Goal: Task Accomplishment & Management: Complete application form

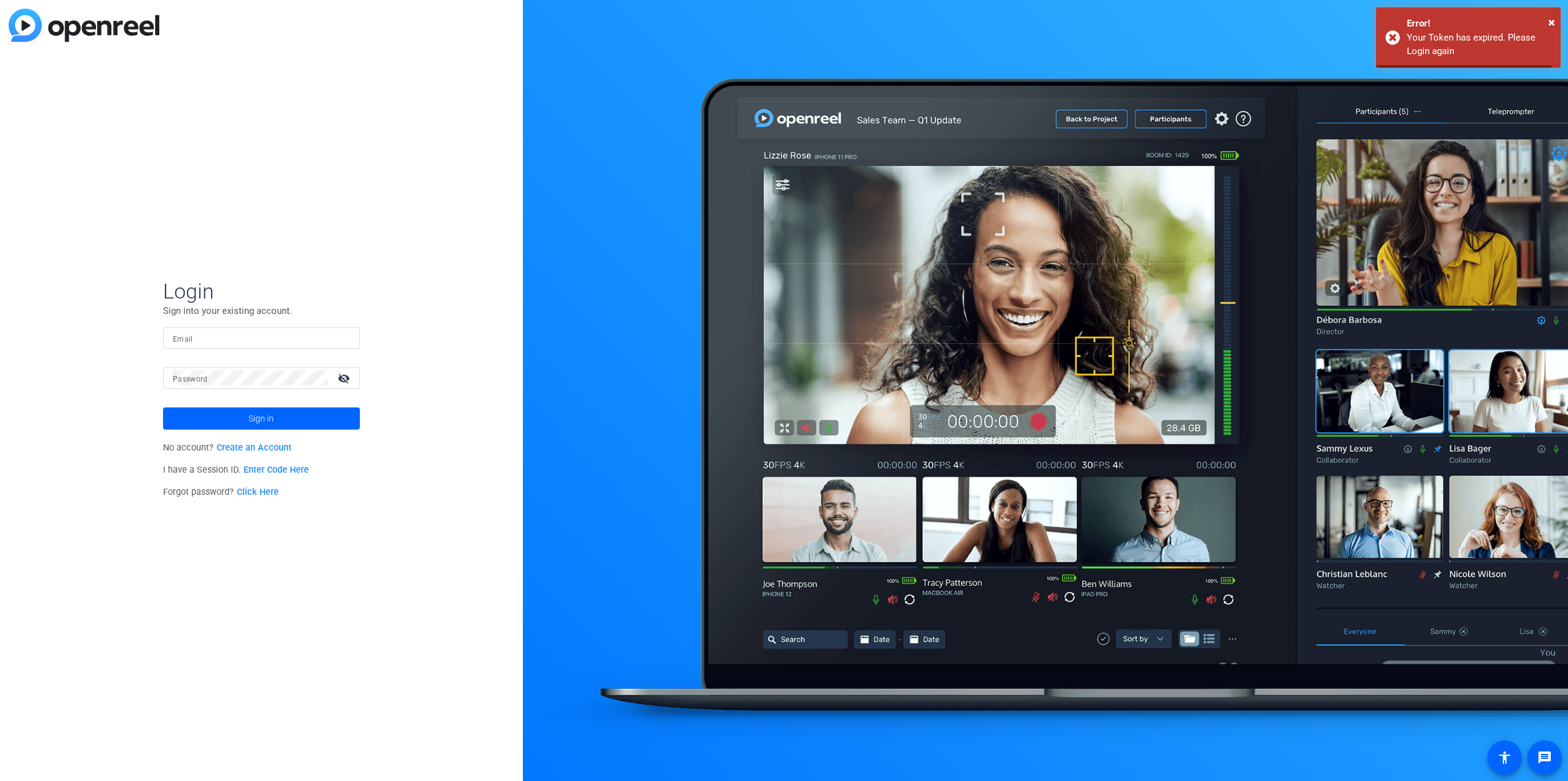
type input "[EMAIL_ADDRESS][DOMAIN_NAME]"
click at [315, 421] on span at bounding box center [261, 419] width 197 height 29
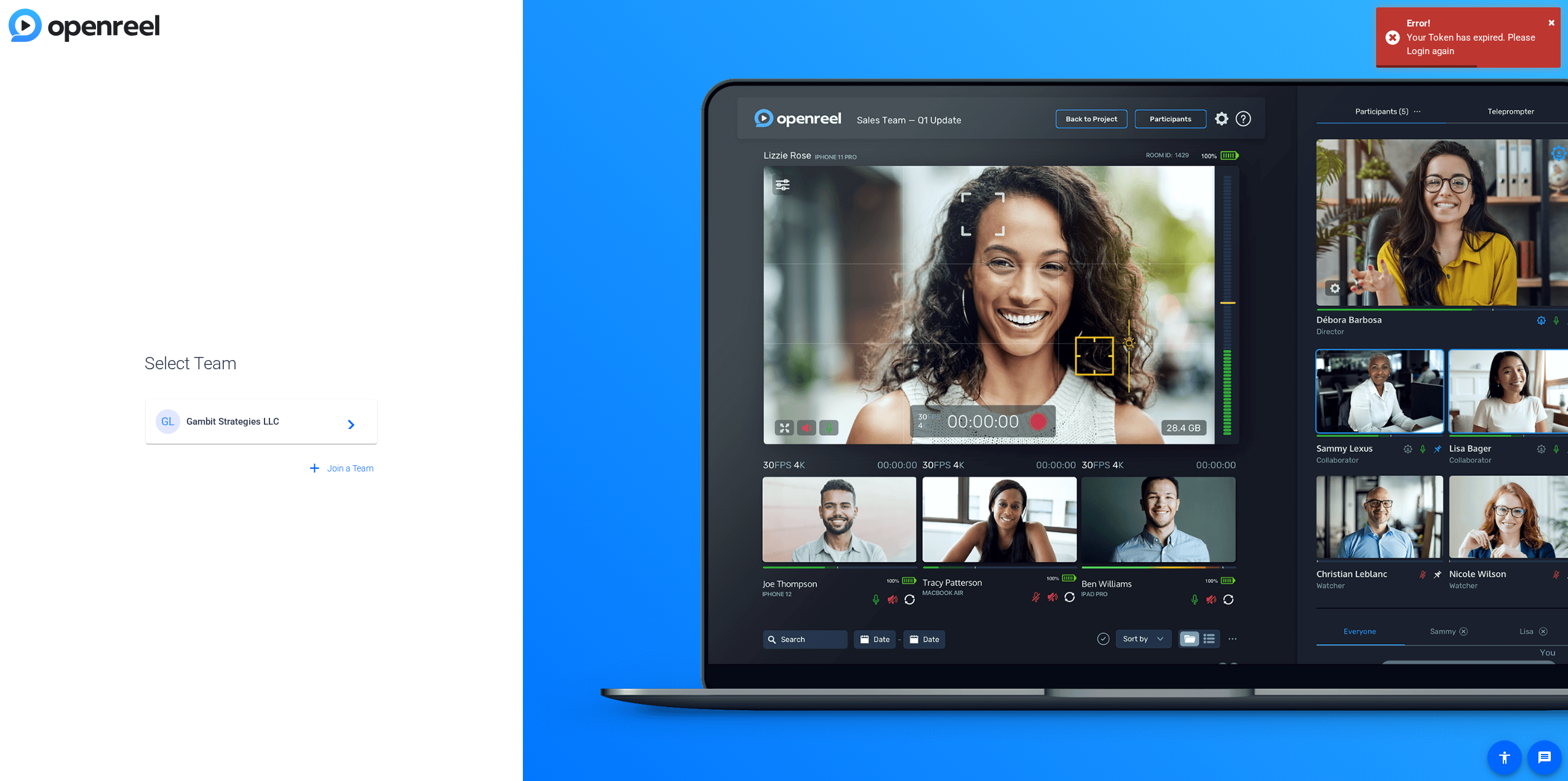
click at [310, 424] on span "Gambit Strategies LLC" at bounding box center [263, 421] width 154 height 11
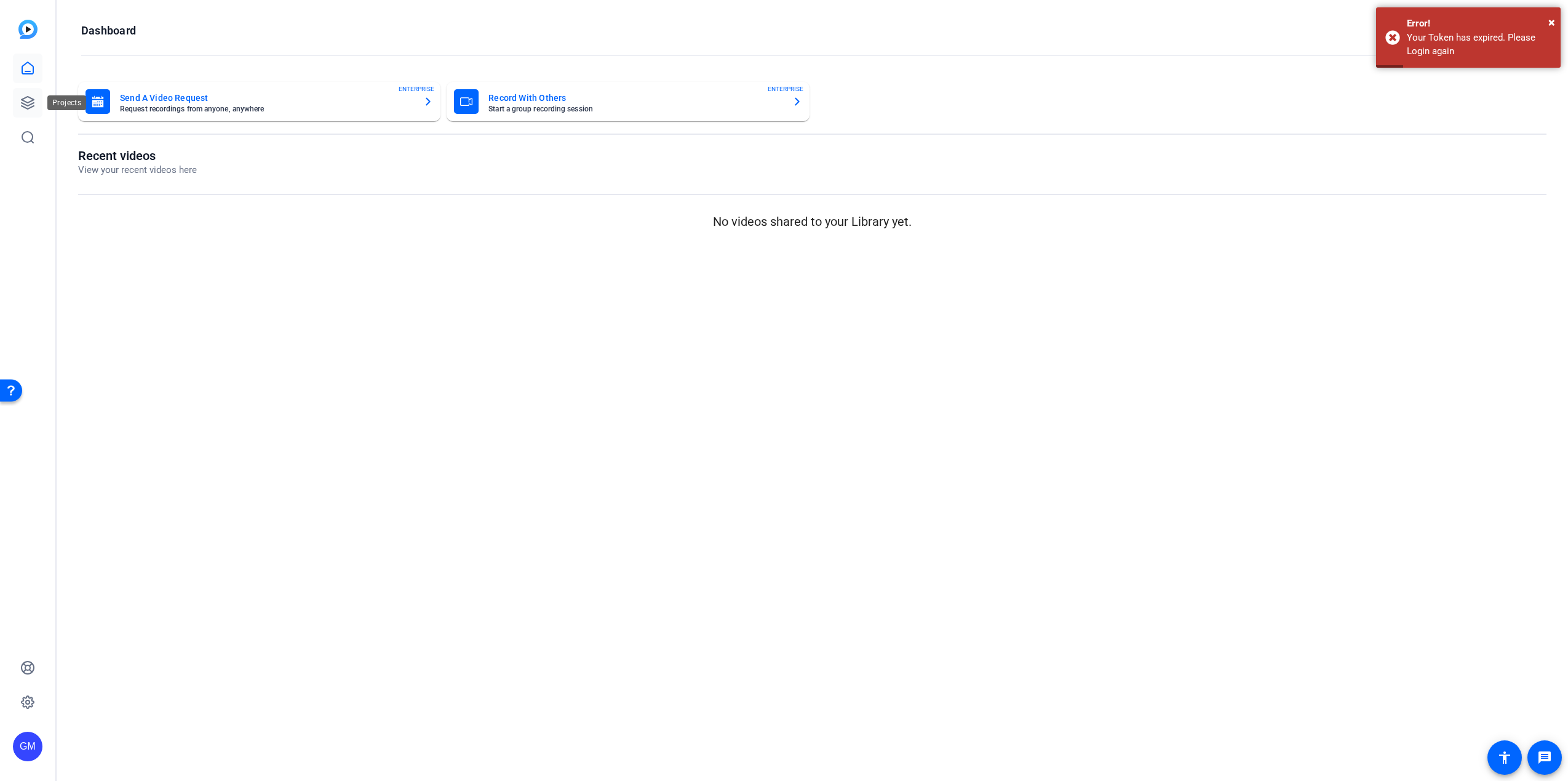
click at [29, 101] on icon at bounding box center [27, 102] width 13 height 13
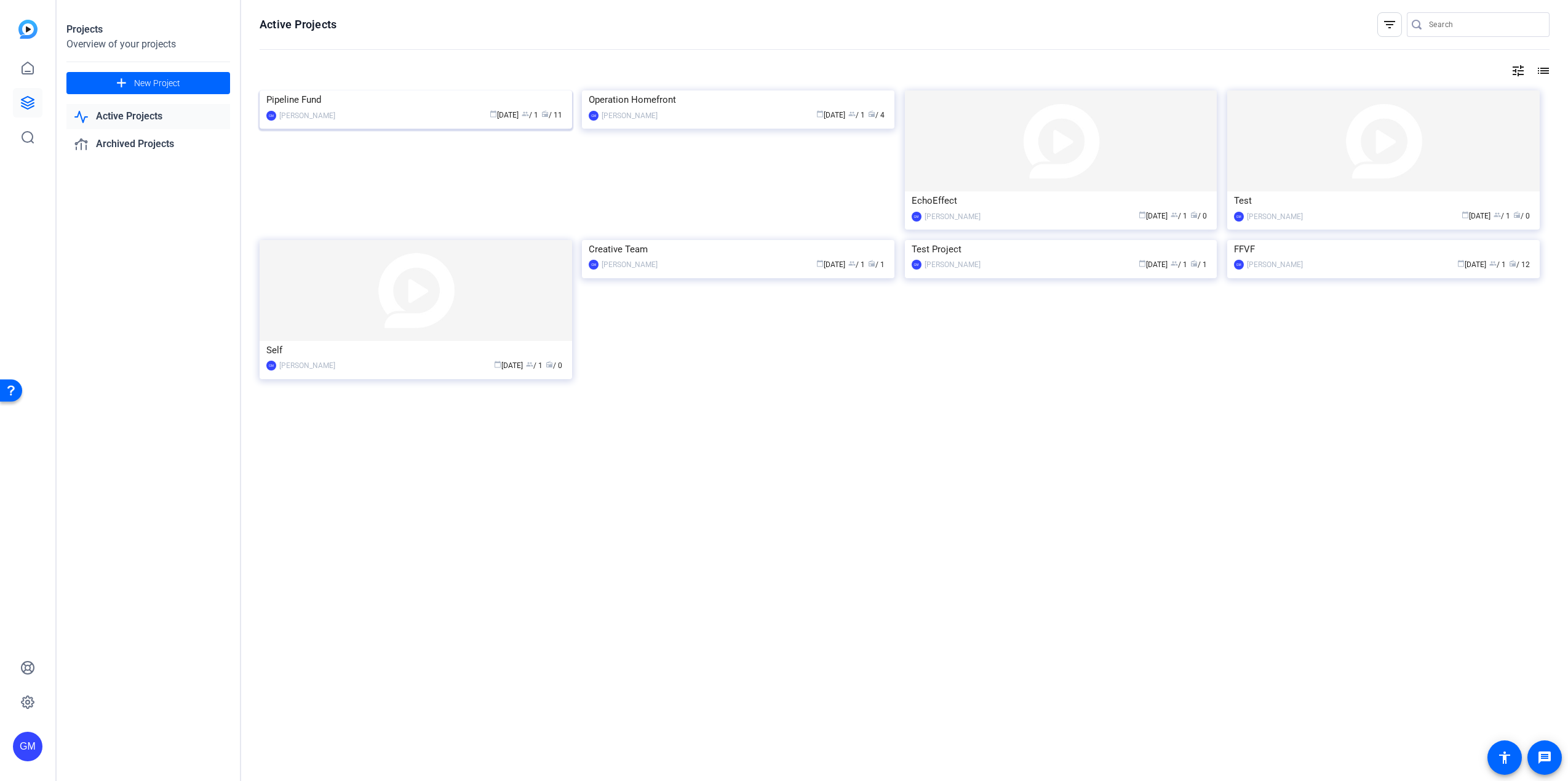
click at [442, 91] on img at bounding box center [416, 91] width 312 height 0
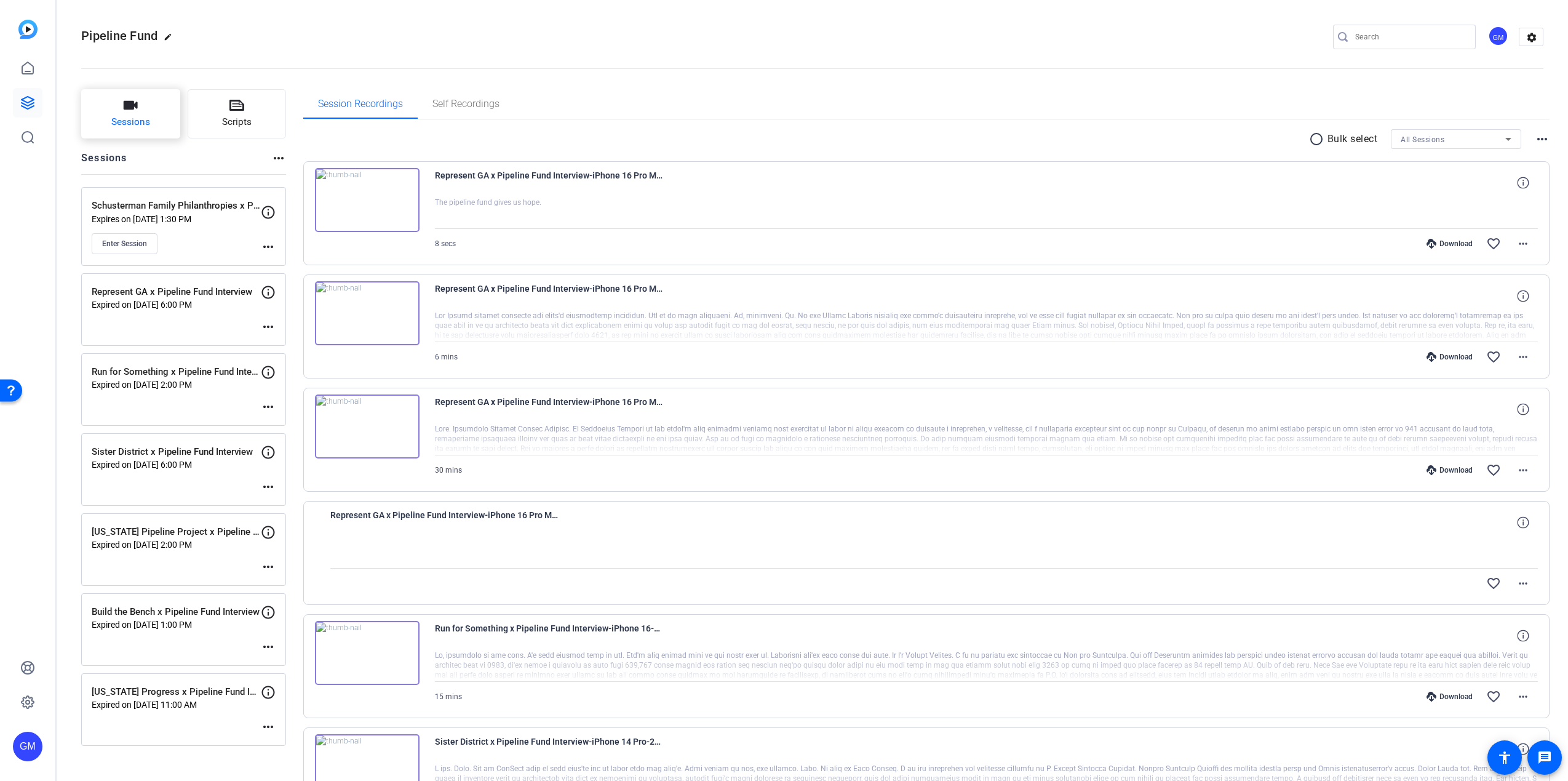
click at [132, 114] on button "Sessions" at bounding box center [130, 114] width 99 height 50
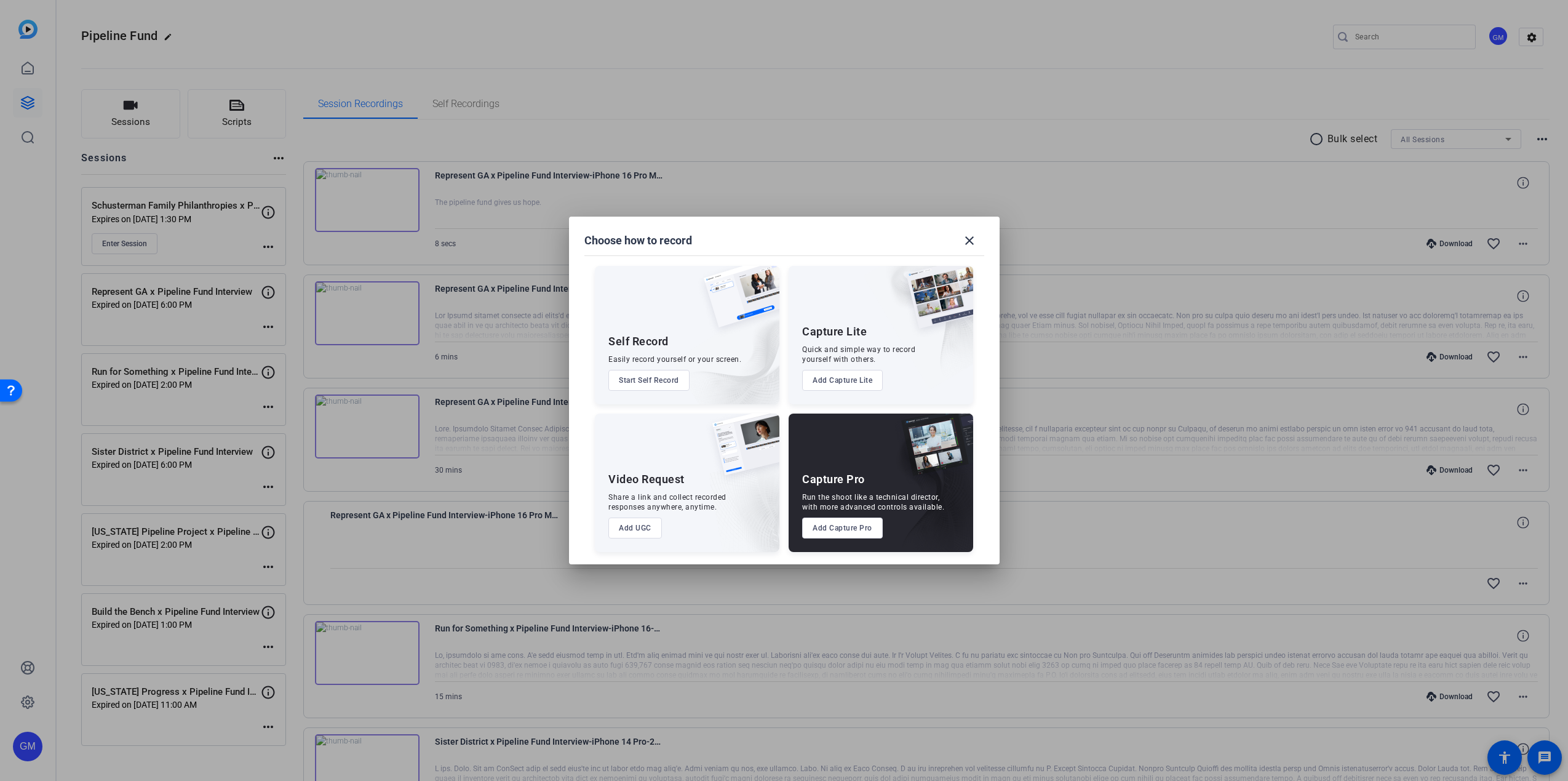
click at [830, 527] on button "Add Capture Pro" at bounding box center [842, 527] width 81 height 20
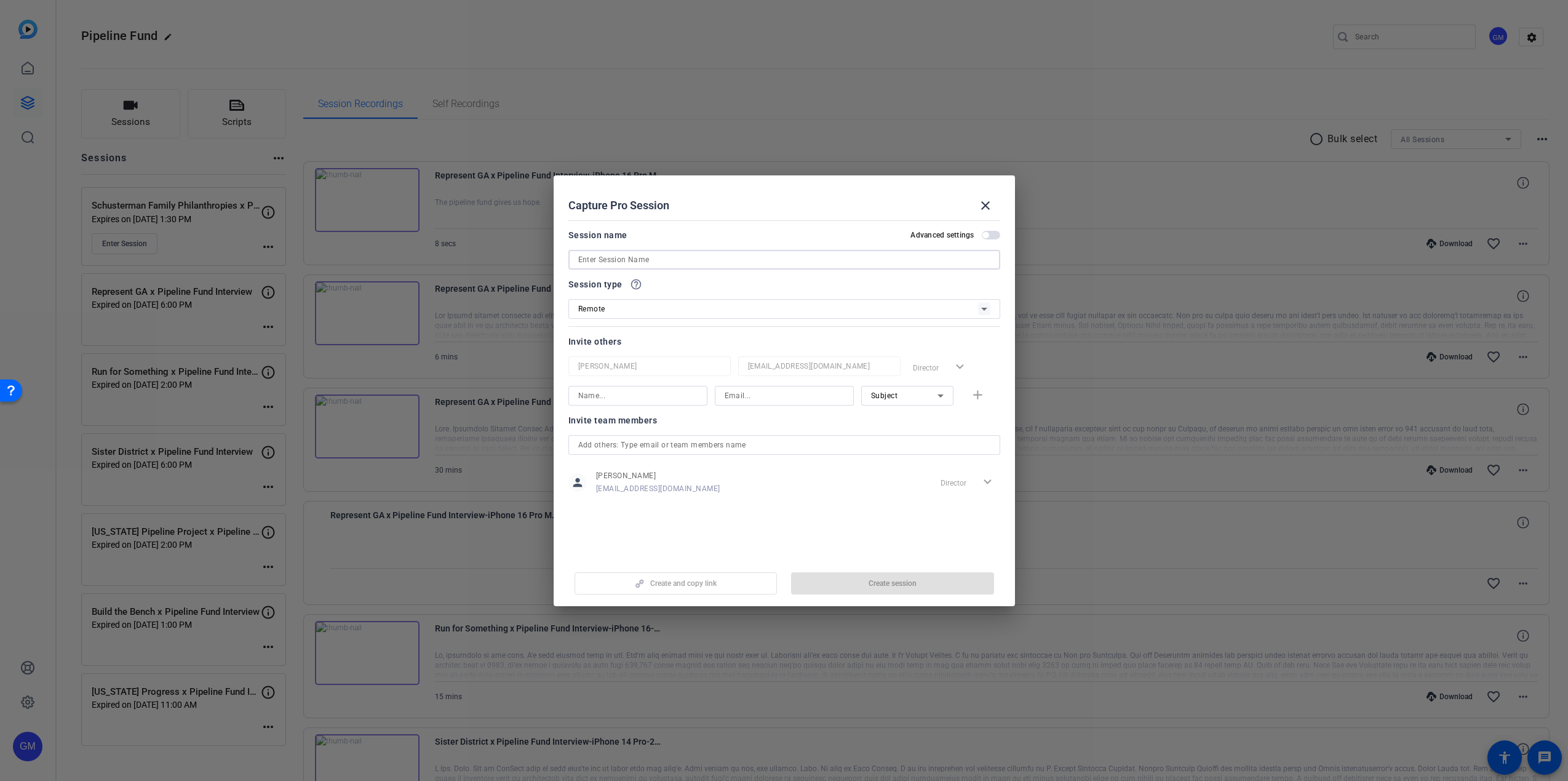
click at [616, 262] on input at bounding box center [784, 259] width 412 height 15
paste input "Poder In Action x Pipeline Fund Interview"
type input "Poder In Action x Pipeline Fund Interview"
click at [608, 394] on input at bounding box center [638, 395] width 120 height 15
type input "j"
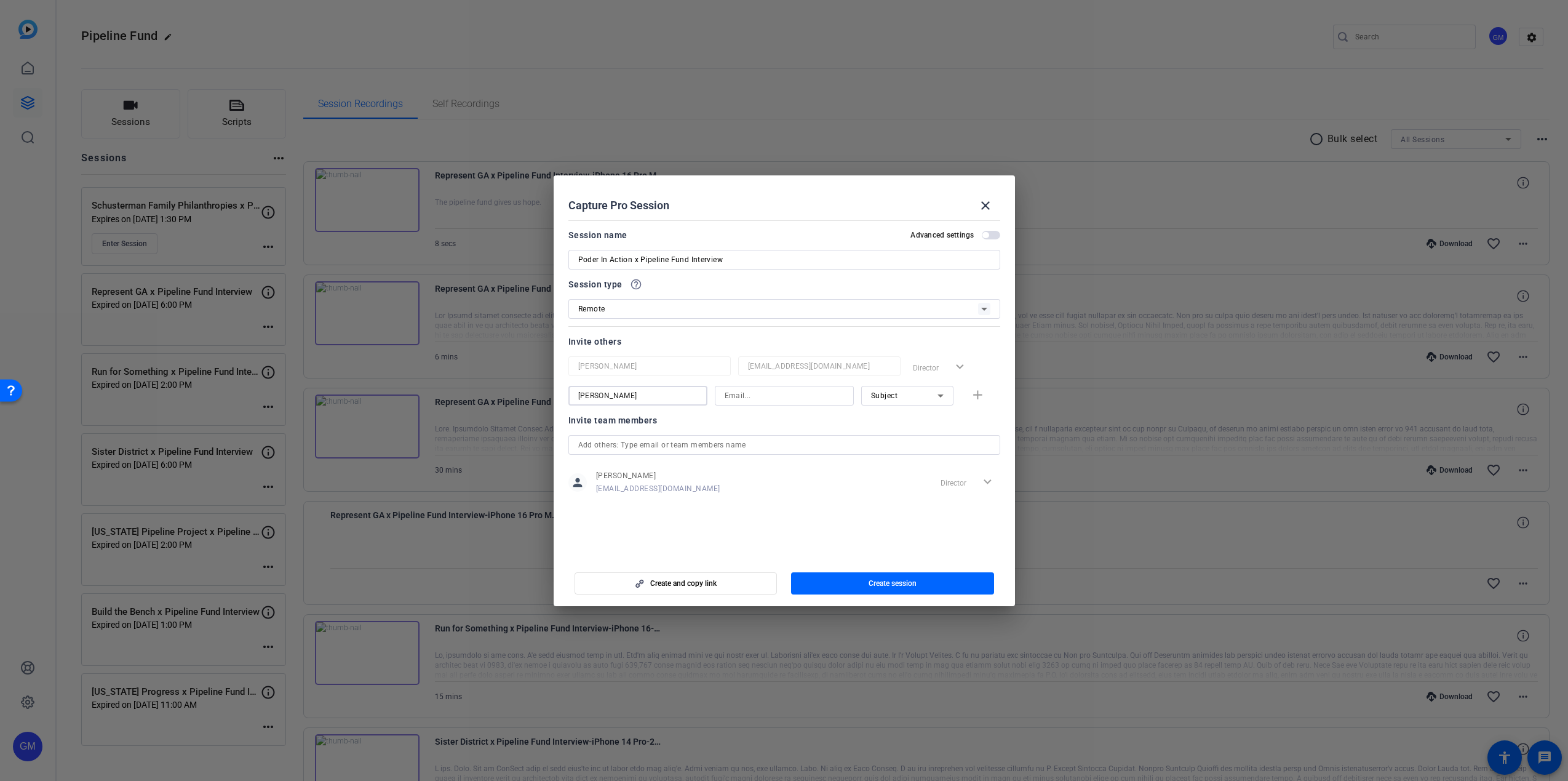
type input "[PERSON_NAME]"
click at [780, 397] on input at bounding box center [784, 395] width 120 height 15
type input "[EMAIL_ADDRESS][PERSON_NAME][DOMAIN_NAME]"
click at [875, 400] on div "Subject" at bounding box center [904, 395] width 66 height 16
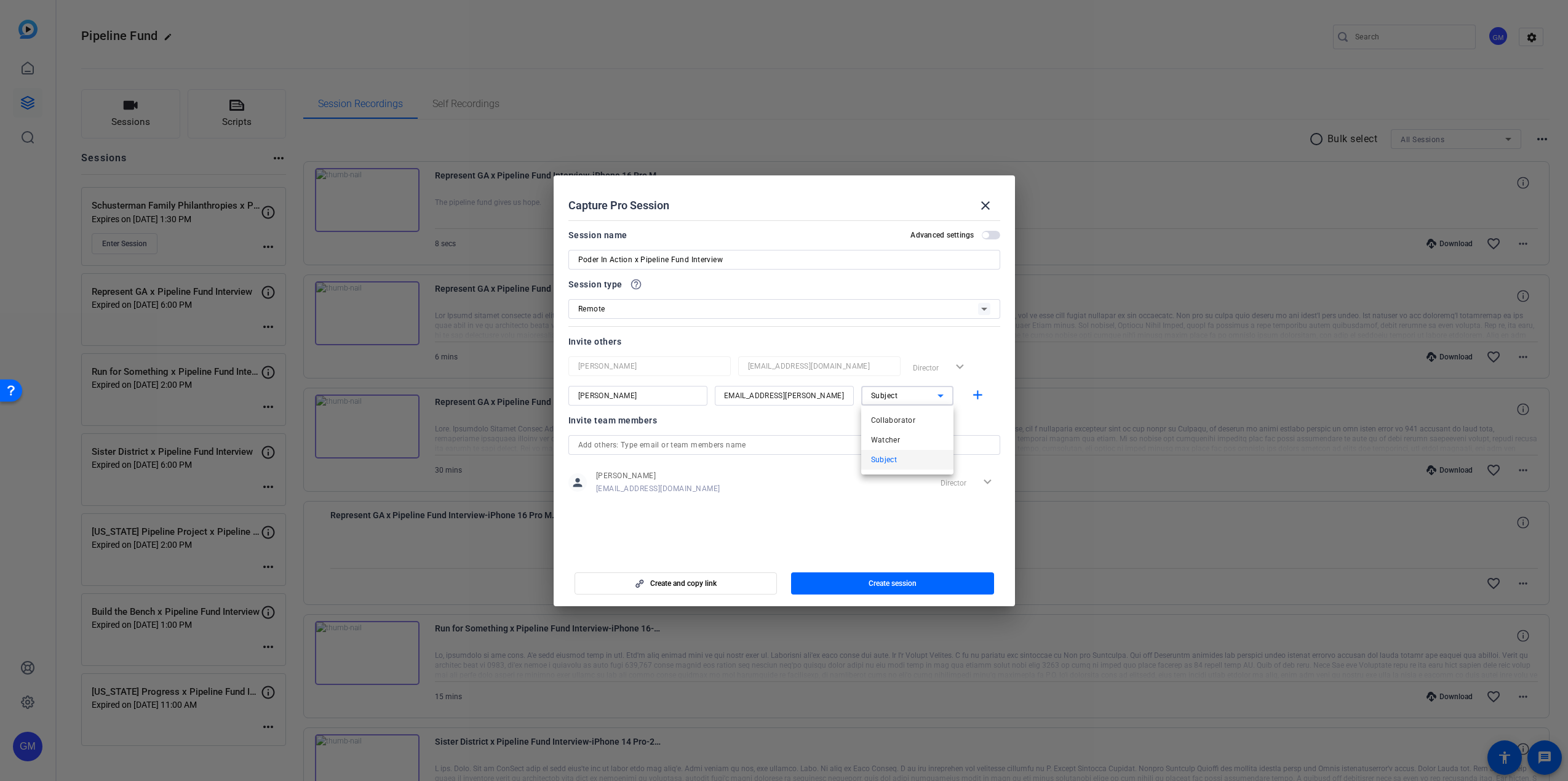
scroll to position [0, 0]
click at [892, 426] on span "Collaborator" at bounding box center [893, 420] width 45 height 15
click at [975, 399] on mat-icon "add" at bounding box center [978, 395] width 16 height 16
click at [659, 422] on input at bounding box center [638, 425] width 120 height 15
type input "[PERSON_NAME]"
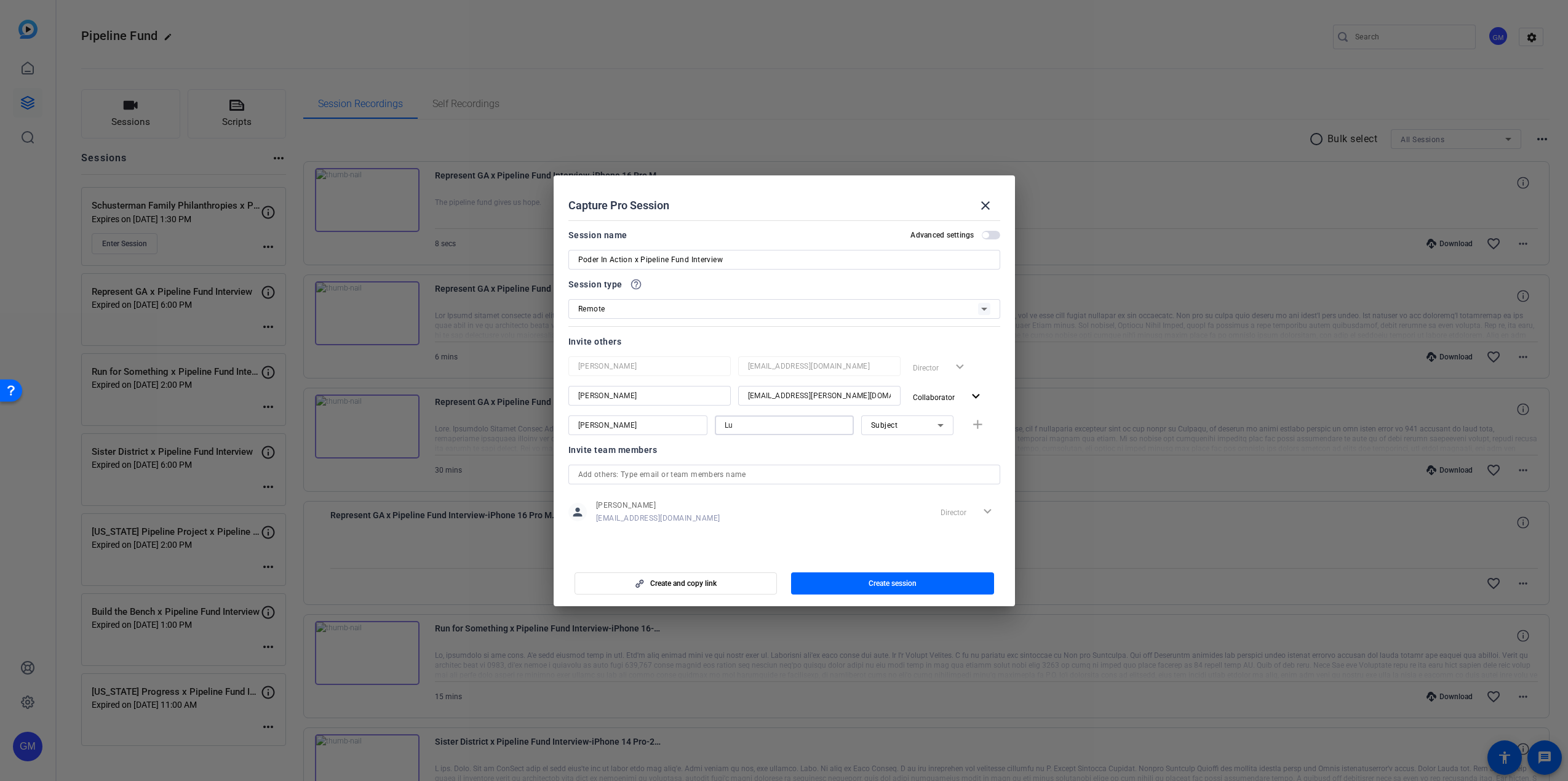
type input "L"
type input "[PERSON_NAME][EMAIL_ADDRESS][PERSON_NAME][DOMAIN_NAME]"
click at [884, 429] on div "Subject" at bounding box center [904, 425] width 66 height 16
drag, startPoint x: 883, startPoint y: 452, endPoint x: 942, endPoint y: 446, distance: 59.3
click at [883, 452] on span "Collaborator" at bounding box center [893, 449] width 45 height 15
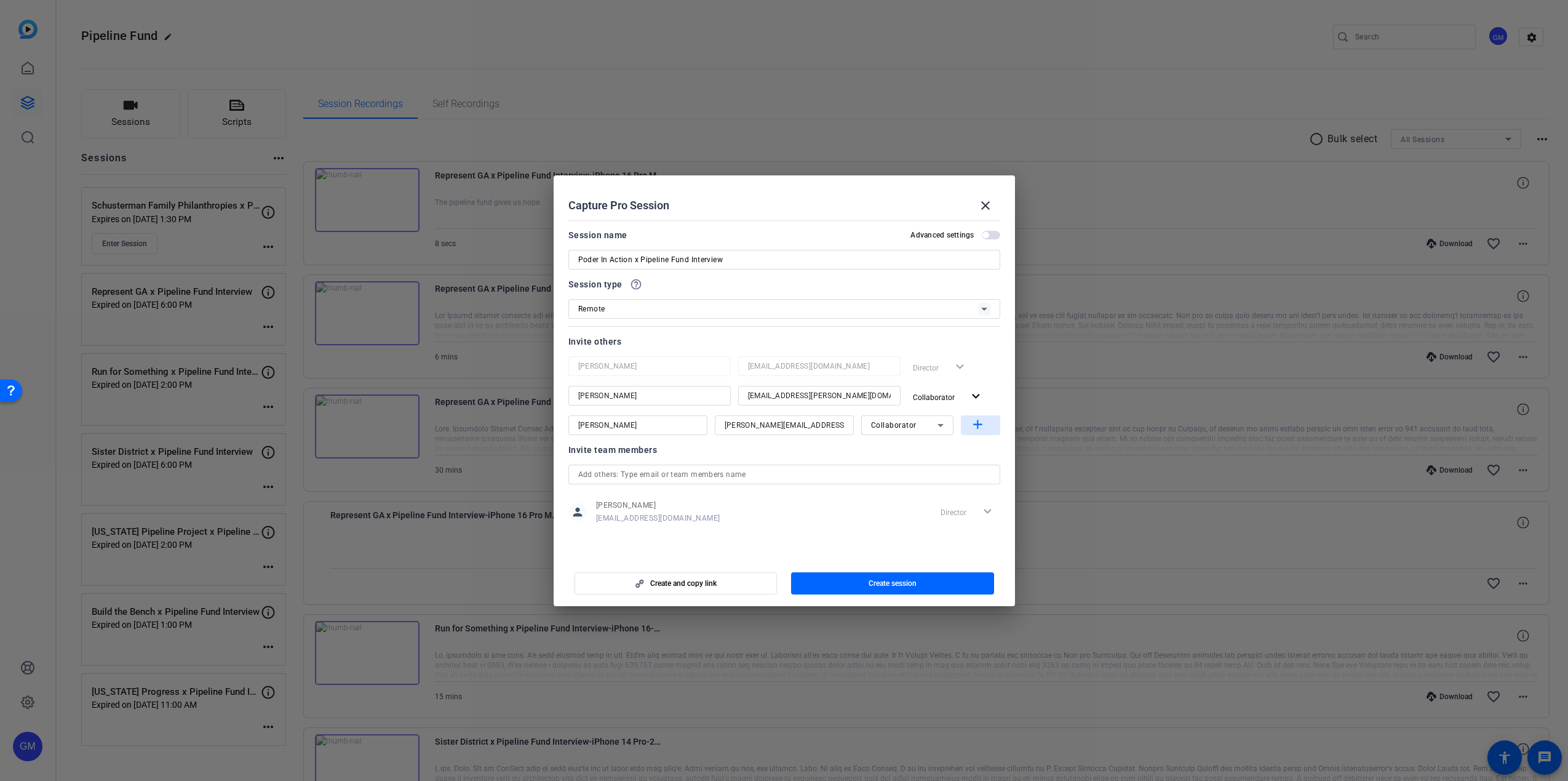
click at [977, 428] on mat-icon "add" at bounding box center [978, 425] width 16 height 16
click at [583, 453] on input at bounding box center [638, 454] width 120 height 15
type input "[PERSON_NAME]"
click at [748, 455] on input at bounding box center [784, 454] width 120 height 15
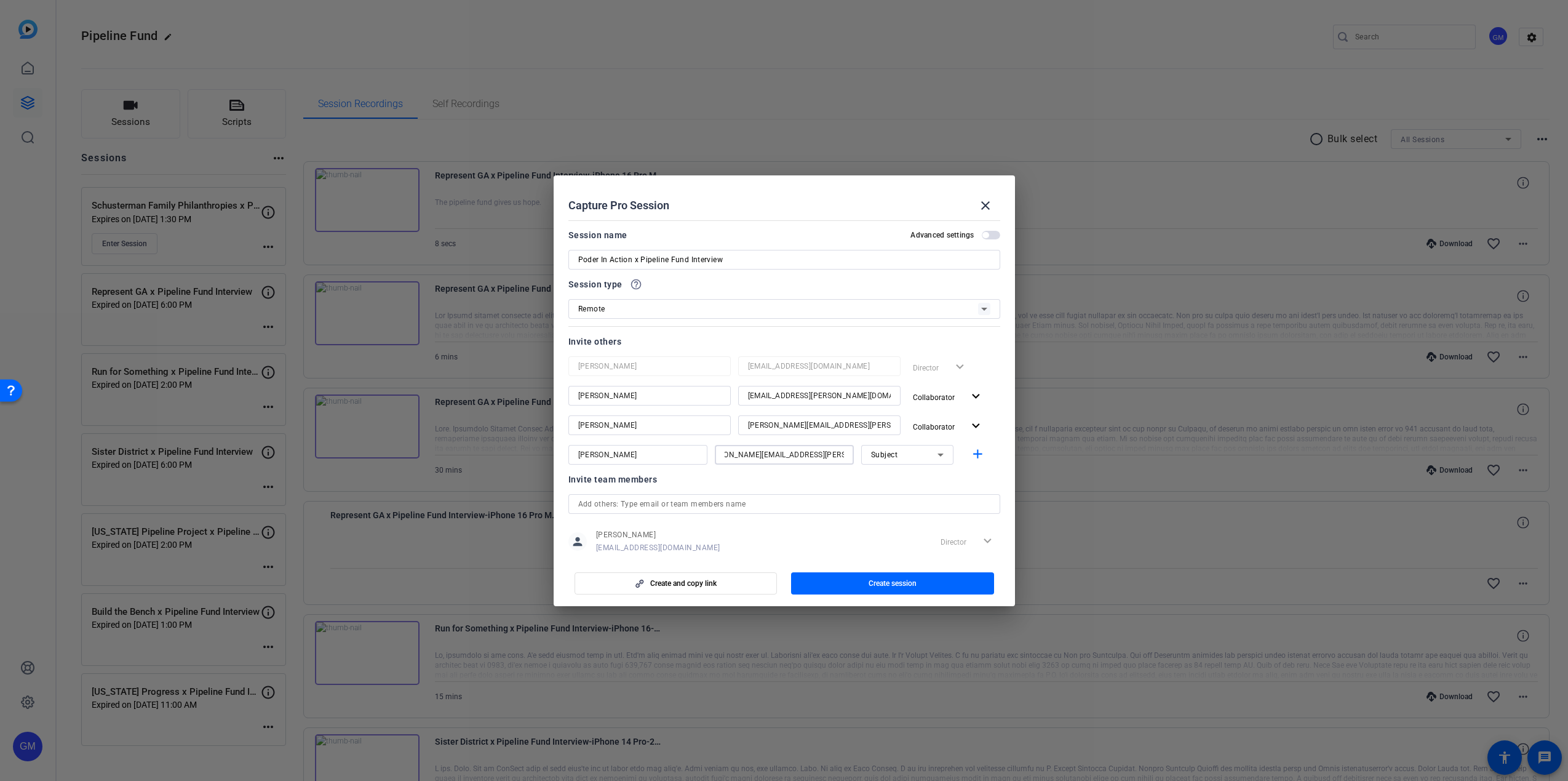
type input "[PERSON_NAME][EMAIL_ADDRESS][PERSON_NAME][DOMAIN_NAME]"
click at [906, 453] on div "Subject" at bounding box center [904, 455] width 66 height 16
click at [902, 475] on span "Collaborator" at bounding box center [887, 479] width 45 height 15
click at [970, 456] on mat-icon "add" at bounding box center [978, 455] width 16 height 16
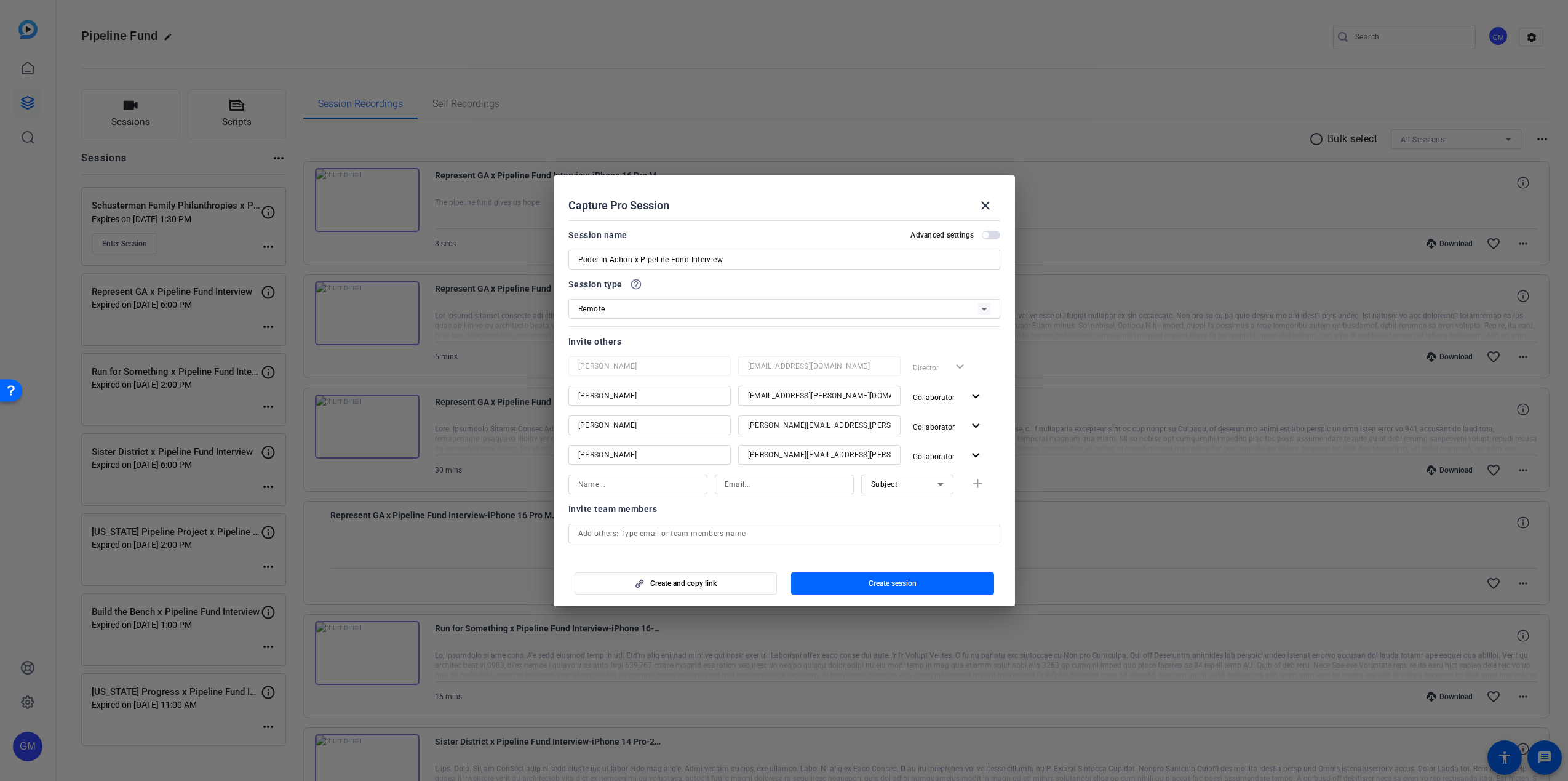
click at [659, 481] on input at bounding box center [638, 484] width 120 height 15
click at [745, 485] on input at bounding box center [784, 484] width 120 height 15
paste input "[EMAIL_ADDRESS][DOMAIN_NAME]"
type input "[EMAIL_ADDRESS][DOMAIN_NAME]"
click at [971, 484] on div "Name is required [EMAIL_ADDRESS][DOMAIN_NAME] Subject add" at bounding box center [784, 490] width 432 height 32
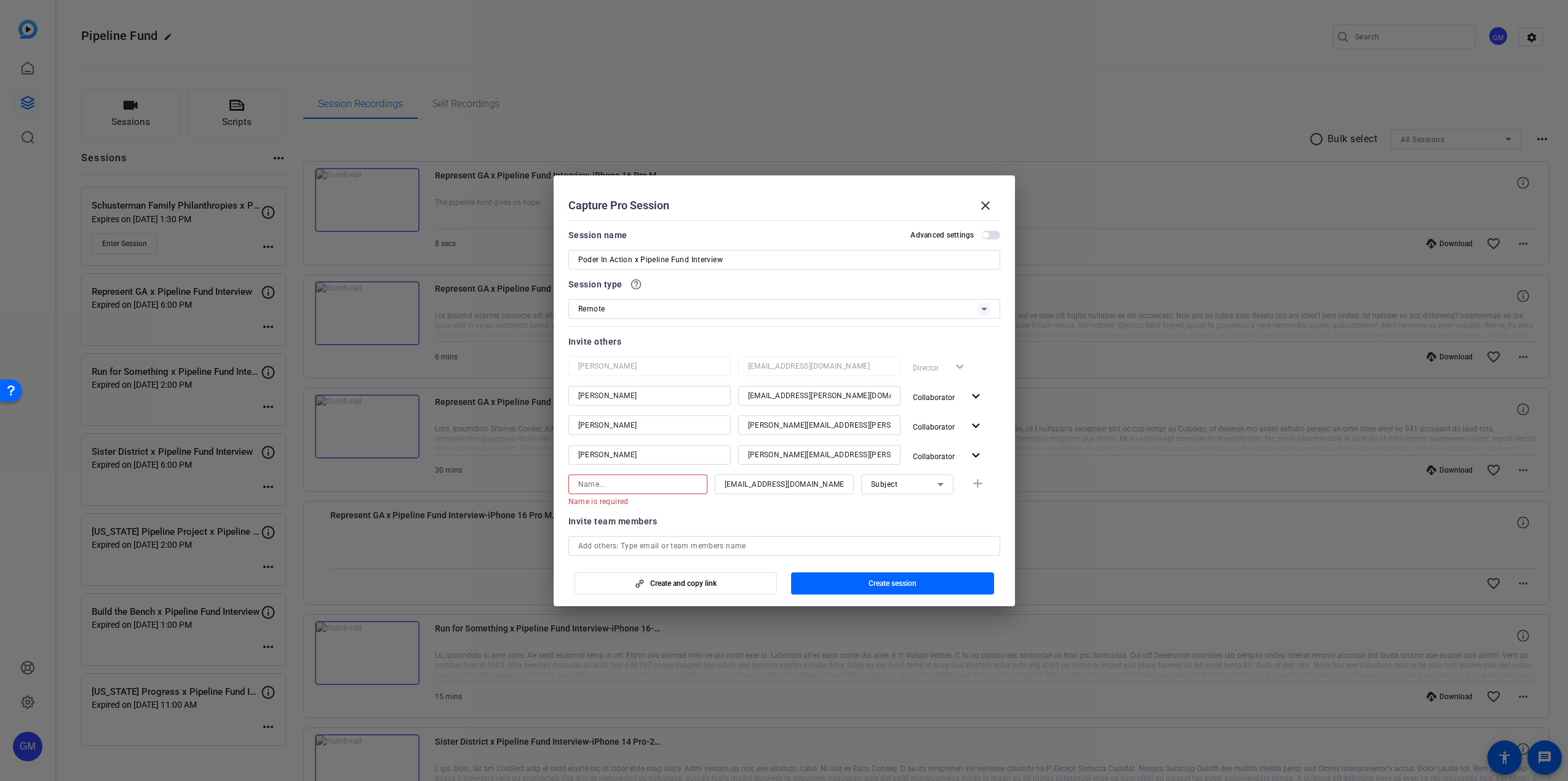
click at [658, 485] on input at bounding box center [638, 484] width 120 height 15
type input "Ben"
click at [970, 484] on mat-icon "add" at bounding box center [978, 484] width 16 height 16
click at [642, 515] on input at bounding box center [638, 513] width 120 height 15
click at [759, 513] on input at bounding box center [784, 513] width 120 height 15
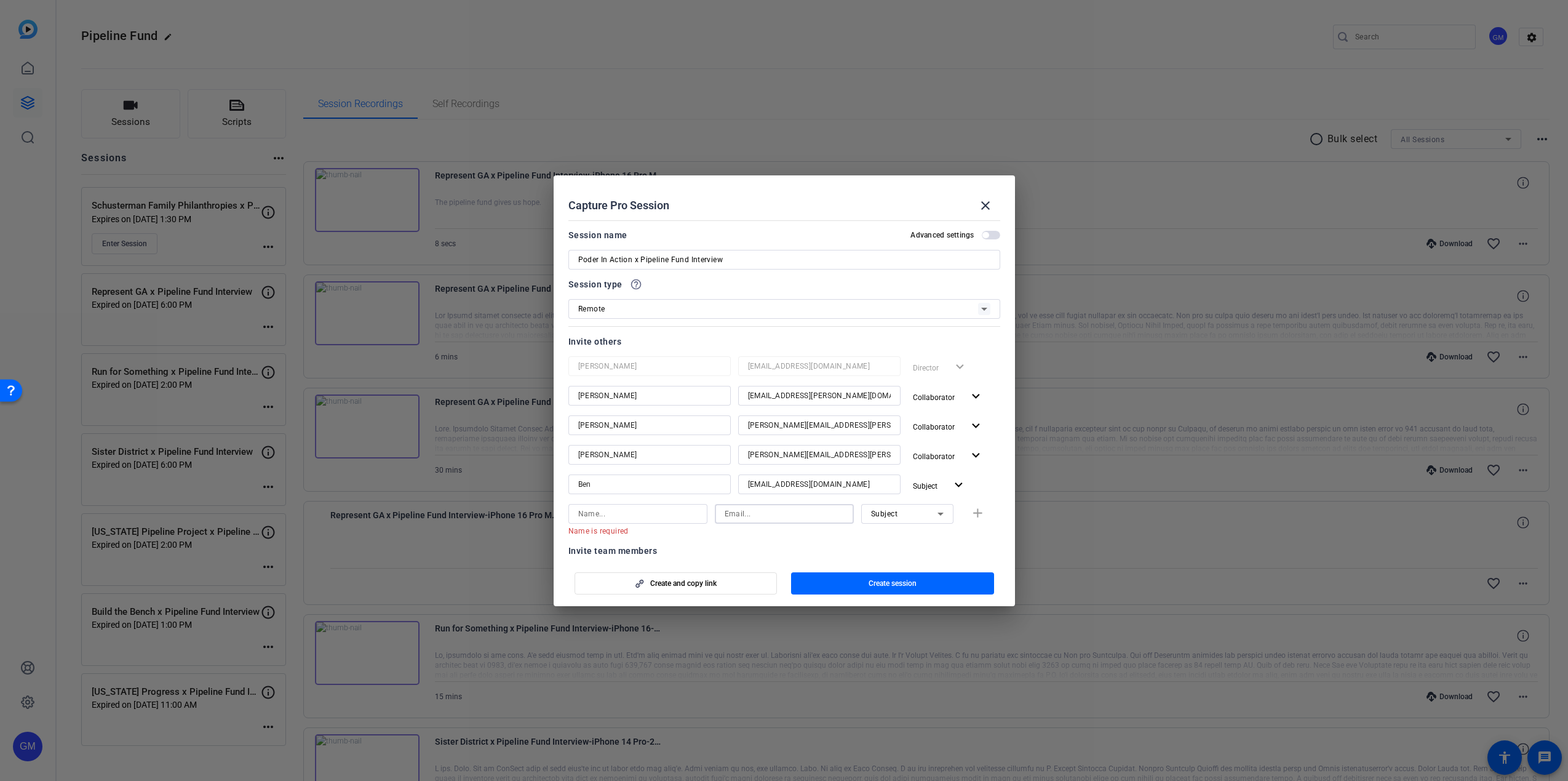
paste input "[PERSON_NAME][EMAIL_ADDRESS][DOMAIN_NAME]"
type input "[PERSON_NAME][EMAIL_ADDRESS][DOMAIN_NAME]"
click at [668, 513] on input at bounding box center [638, 513] width 120 height 15
type input "[PERSON_NAME]"
click at [979, 515] on span "button" at bounding box center [980, 514] width 39 height 29
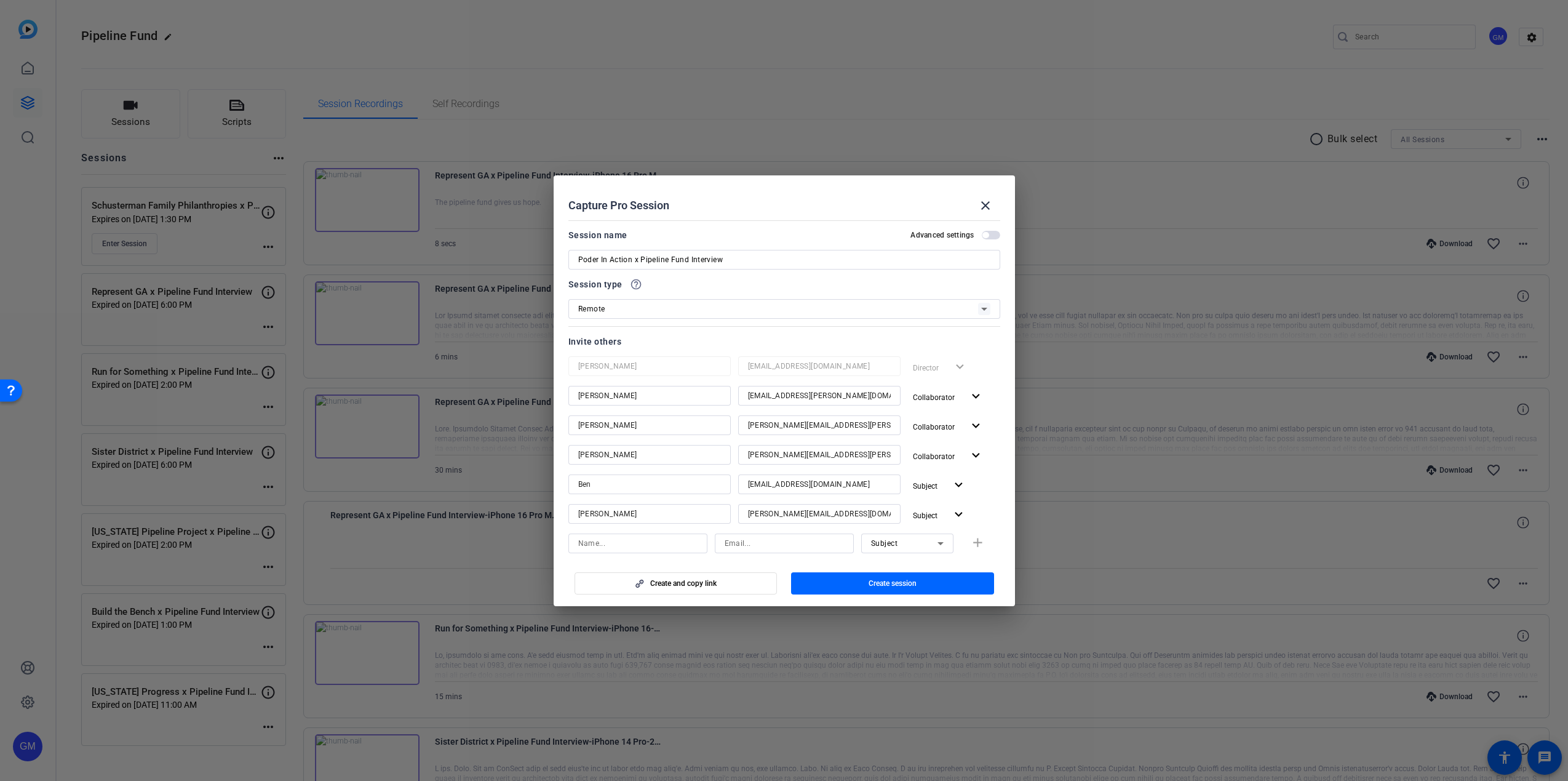
scroll to position [16, 0]
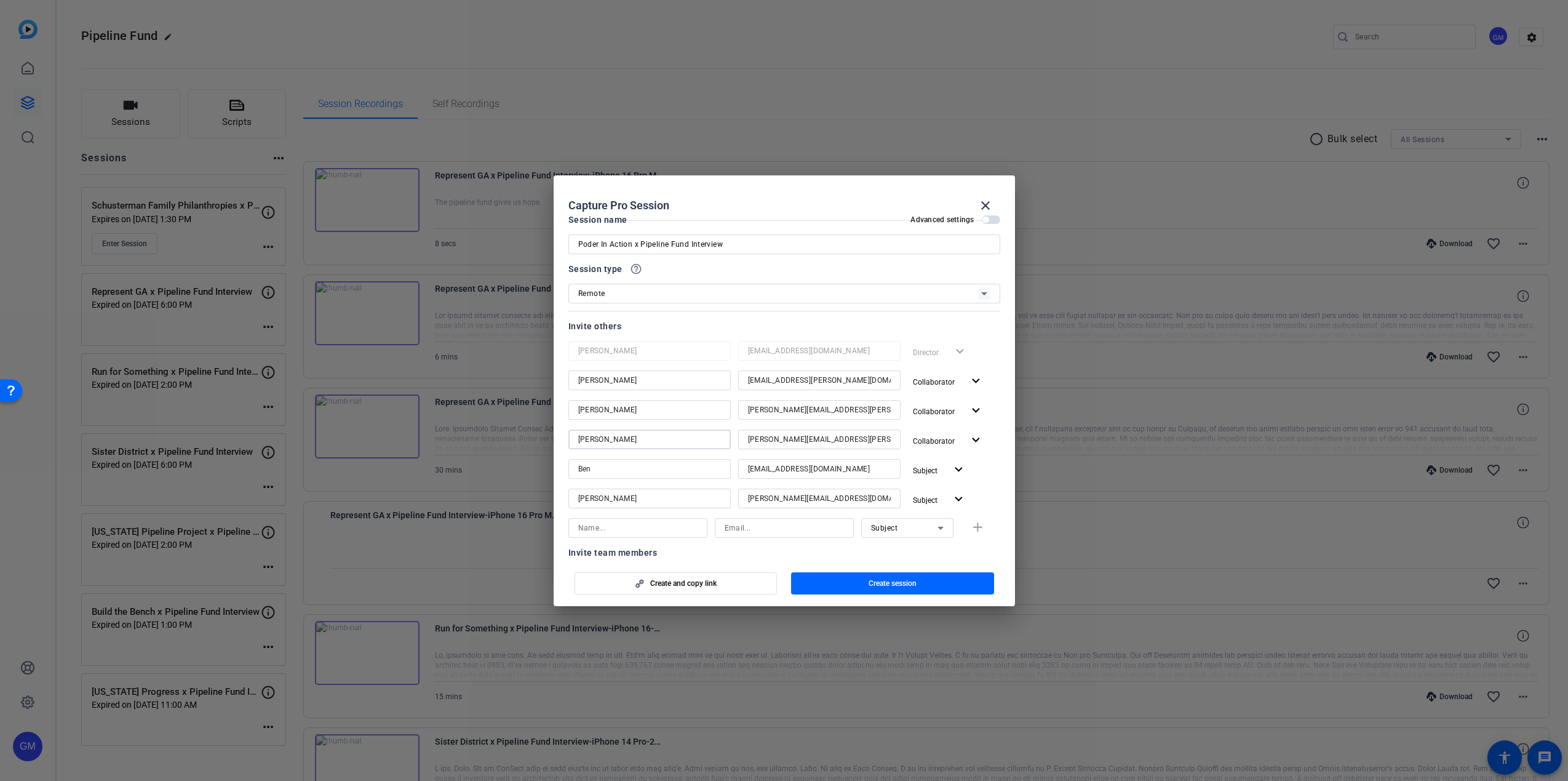
click at [631, 437] on input "[PERSON_NAME]" at bounding box center [649, 439] width 143 height 15
type input "[PERSON_NAME]"
click at [607, 407] on input "[PERSON_NAME]" at bounding box center [649, 409] width 143 height 15
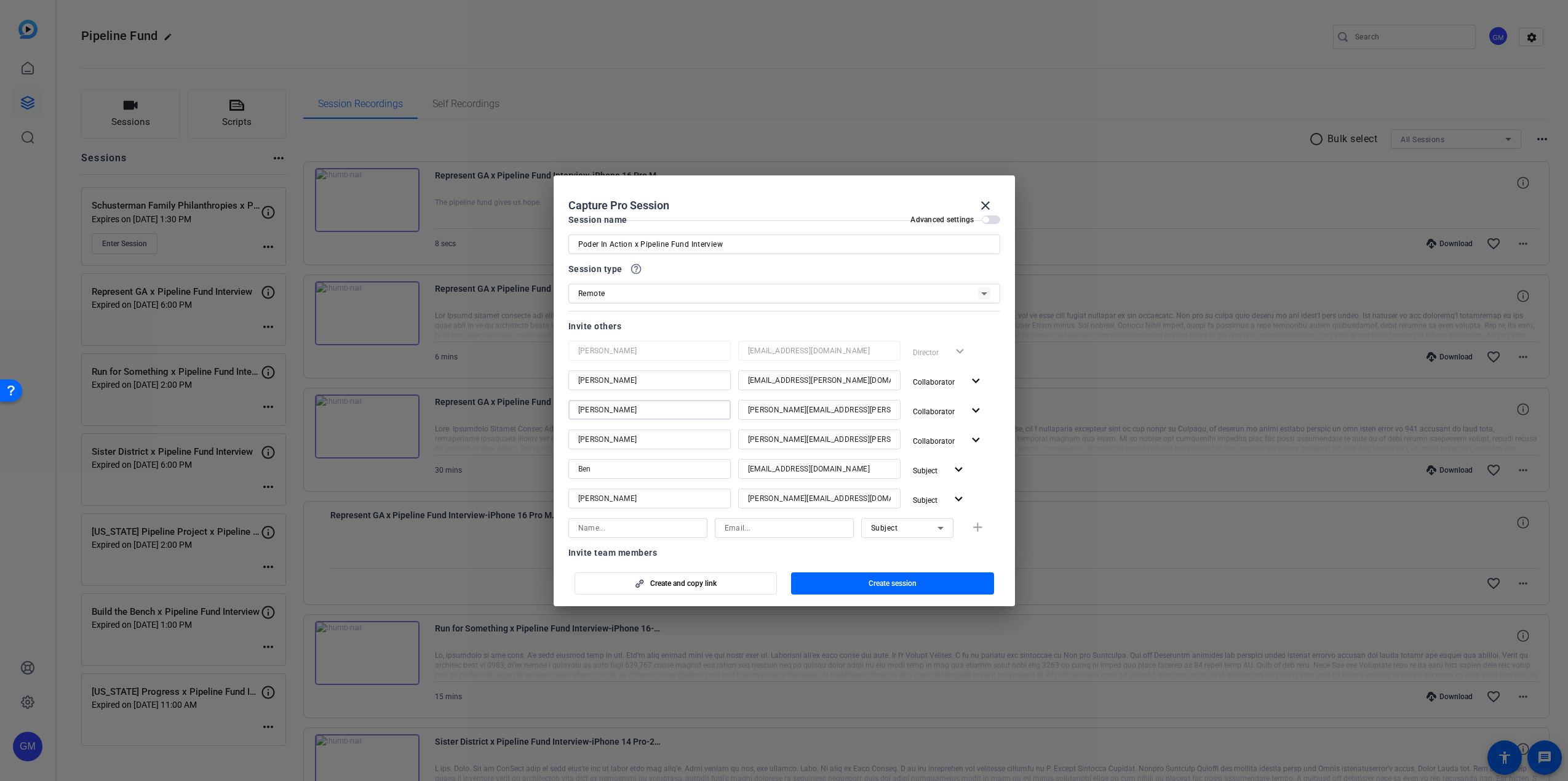
type input "[PERSON_NAME]"
click at [607, 379] on input "[PERSON_NAME]" at bounding box center [649, 380] width 143 height 15
type input "Jac"
click at [921, 585] on span "button" at bounding box center [893, 583] width 203 height 29
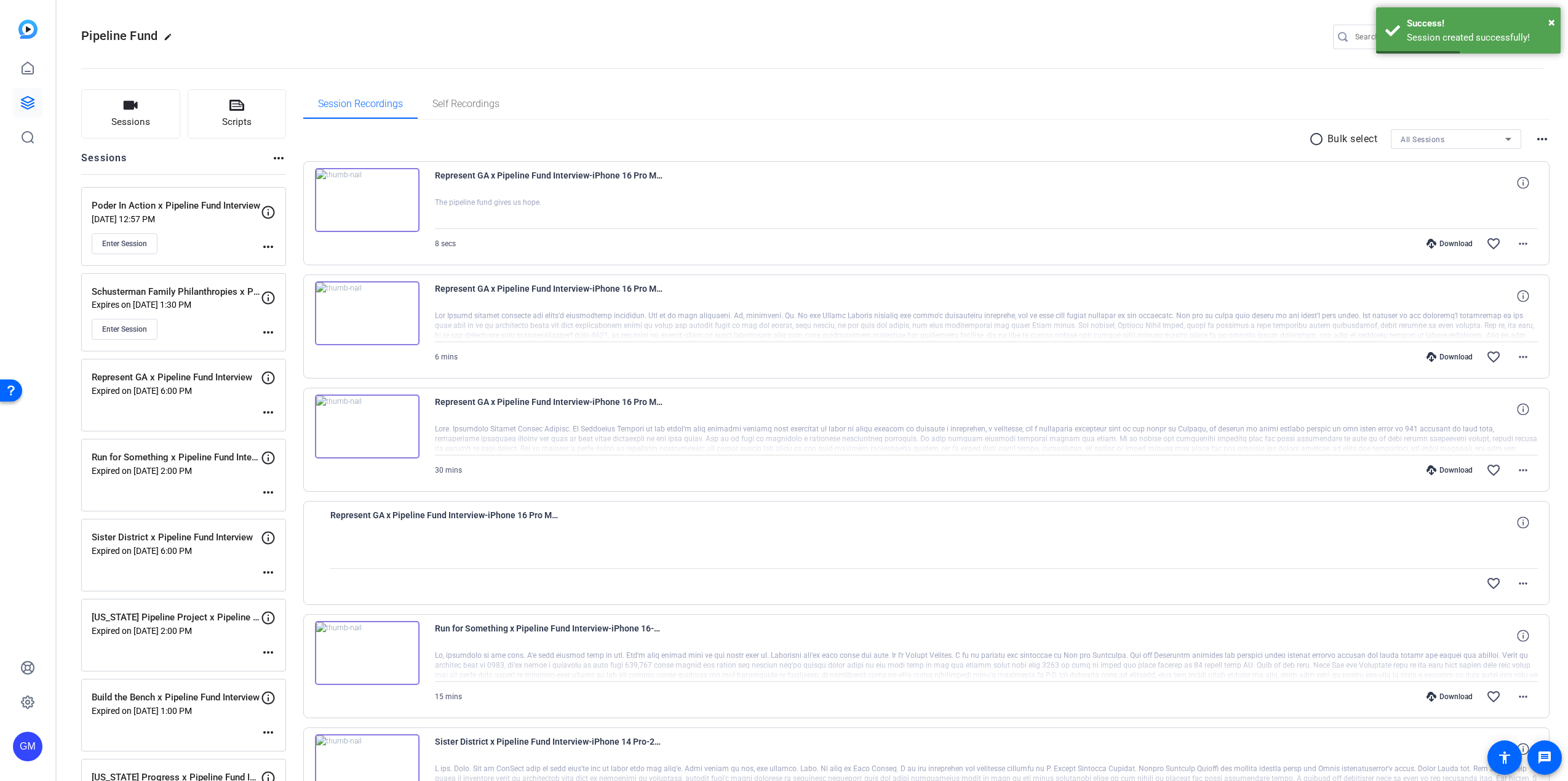
click at [265, 246] on mat-icon "more_horiz" at bounding box center [268, 246] width 15 height 15
click at [278, 265] on span "Edit Session" at bounding box center [299, 264] width 56 height 15
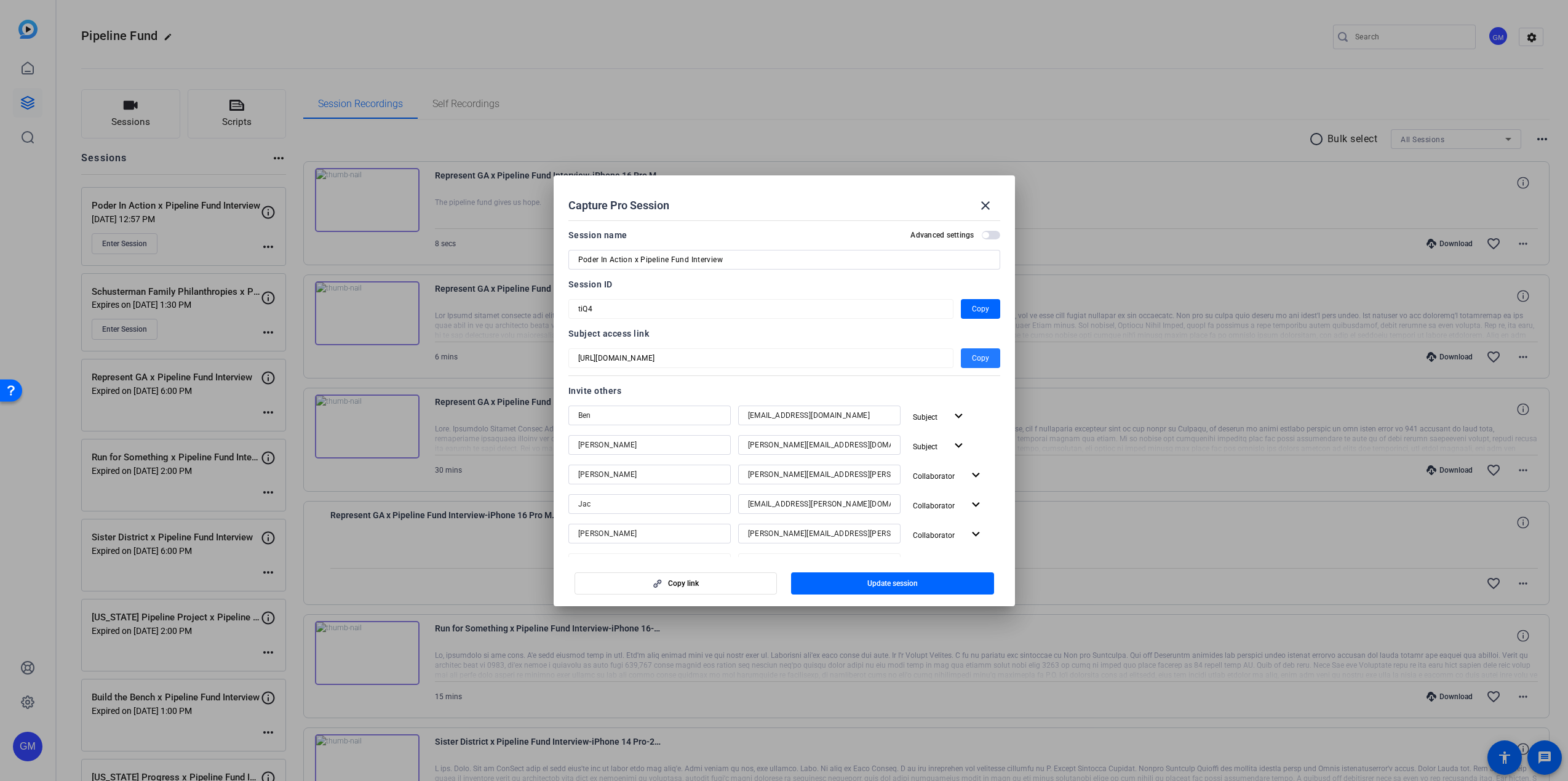
click at [975, 357] on span "Copy" at bounding box center [981, 357] width 18 height 15
click at [972, 357] on span "Copy" at bounding box center [981, 357] width 18 height 15
